Goal: Transaction & Acquisition: Purchase product/service

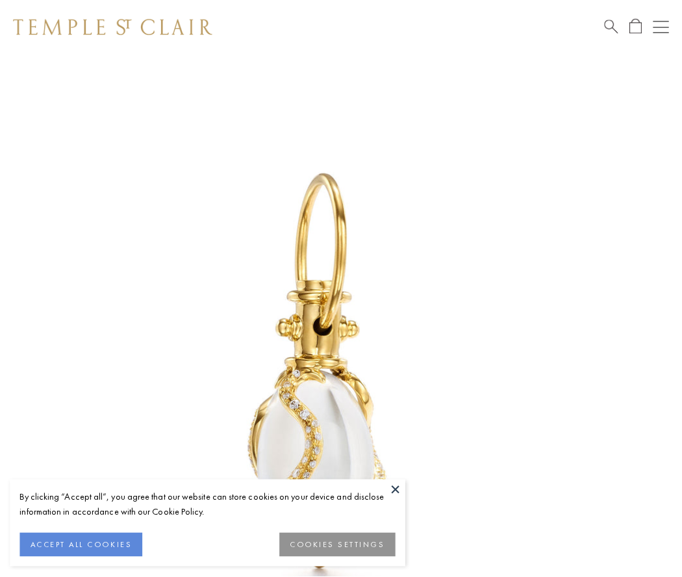
scroll to position [16, 0]
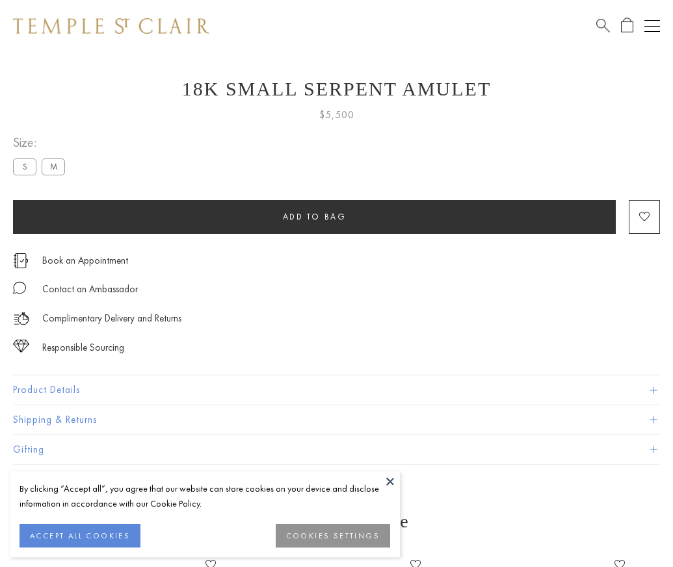
click at [314, 216] on span "Add to bag" at bounding box center [315, 216] width 64 height 11
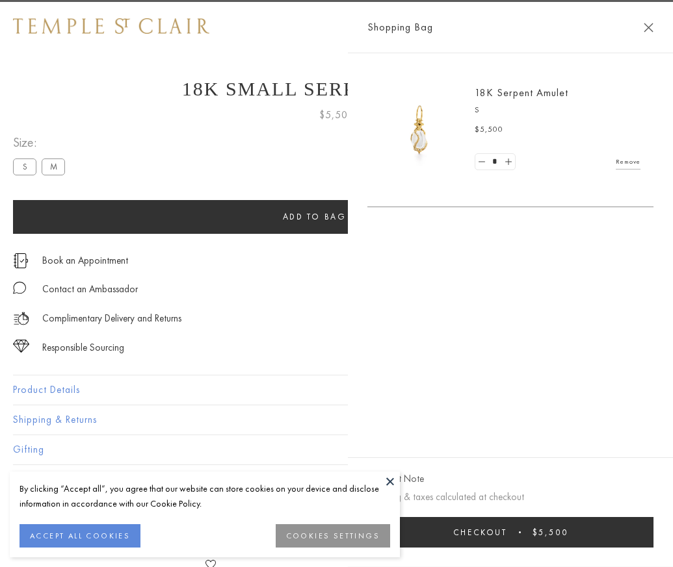
click at [608, 542] on button "Checkout $5,500" at bounding box center [510, 532] width 286 height 31
